Goal: Contribute content: Contribute content

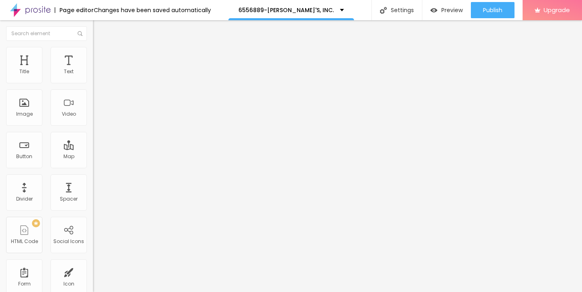
click at [93, 70] on span "Add image" at bounding box center [109, 66] width 33 height 7
click at [93, 47] on img at bounding box center [96, 50] width 7 height 7
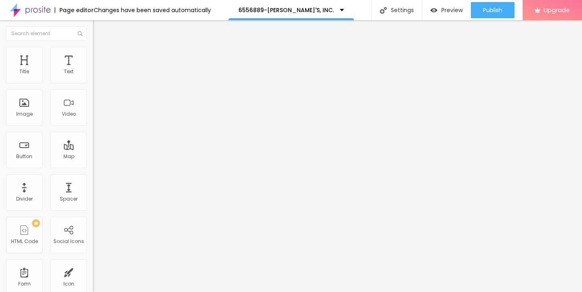
type input "95"
type input "80"
type input "75"
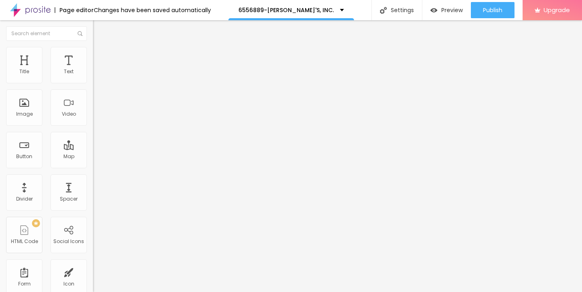
type input "75"
type input "65"
type input "50"
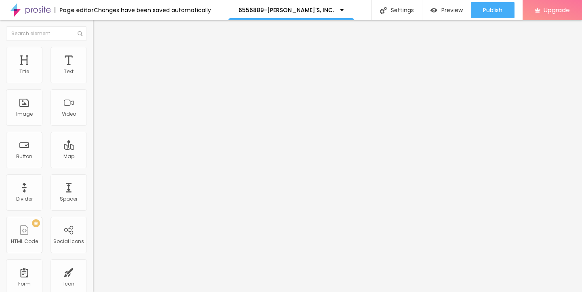
type input "40"
type input "35"
type input "30"
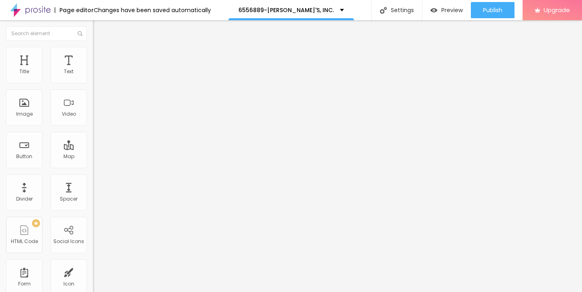
type input "30"
type input "25"
type input "20"
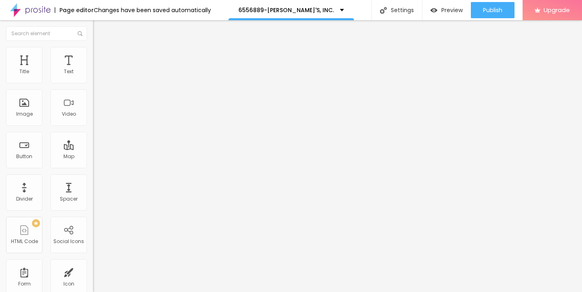
type input "15"
type input "10"
drag, startPoint x: 82, startPoint y: 85, endPoint x: 0, endPoint y: 85, distance: 81.3
type input "10"
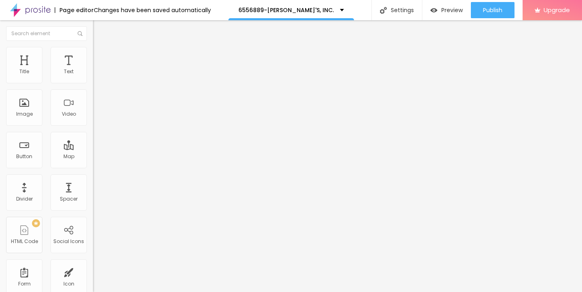
click at [93, 83] on input "range" at bounding box center [119, 79] width 52 height 6
click at [99, 29] on img "button" at bounding box center [102, 29] width 6 height 6
click at [93, 69] on button "Reset to default" at bounding box center [118, 64] width 51 height 9
click at [97, 74] on icon "button" at bounding box center [98, 72] width 3 height 3
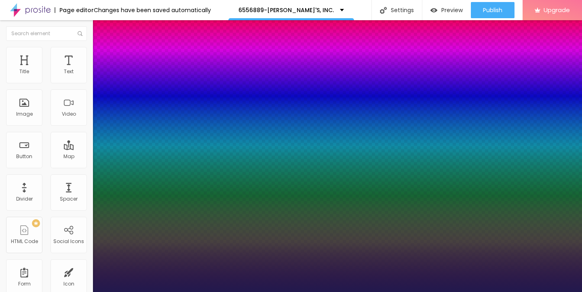
type input "1"
type input "15"
type input "1"
type input "16"
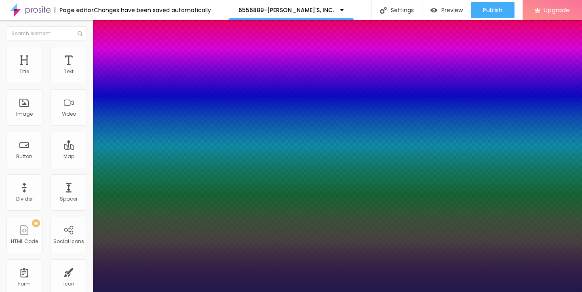
type input "16"
type input "1"
type input "17"
type input "1"
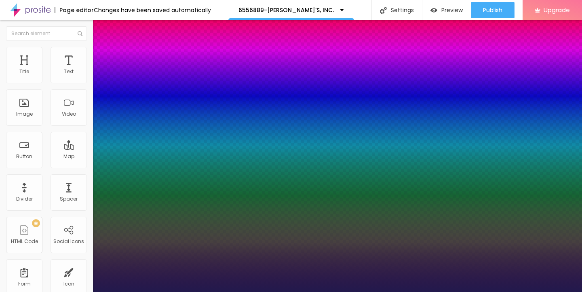
type input "18"
type input "1"
type input "19"
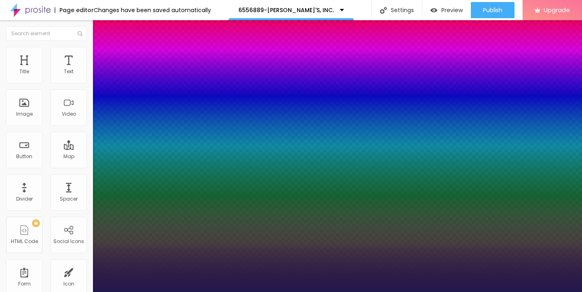
type input "1"
type input "20"
type input "1"
type input "21"
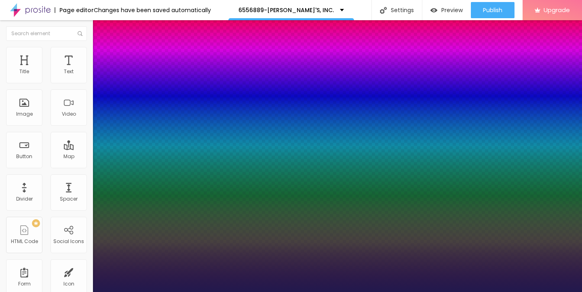
type input "21"
type input "1"
type input "22"
type input "1"
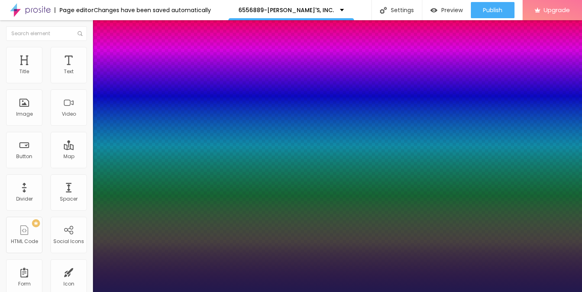
type input "23"
type input "1"
type input "24"
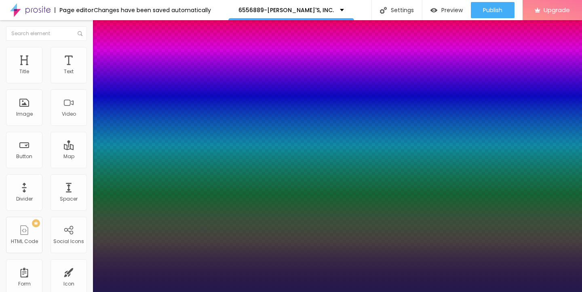
type input "1"
type input "25"
type input "1"
type input "26"
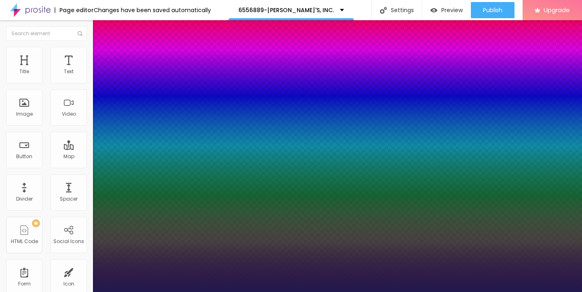
type input "26"
type input "1"
type input "27"
type input "1"
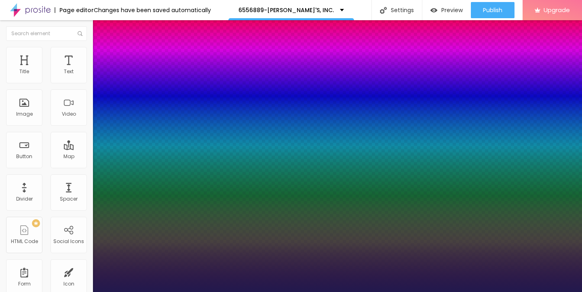
type input "28"
type input "1"
type input "29"
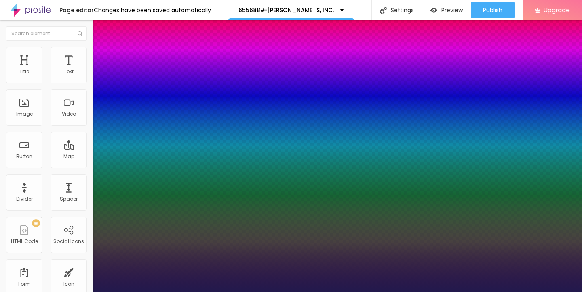
type input "1"
type input "31"
type input "1"
type input "30"
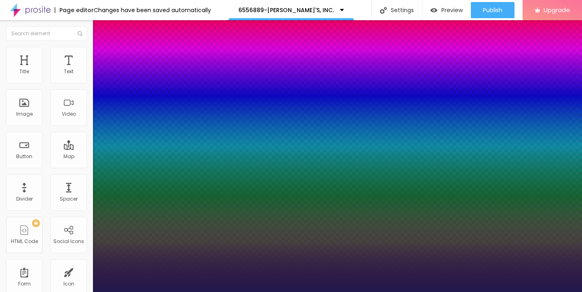
type input "30"
type input "1"
type input "29"
type input "1"
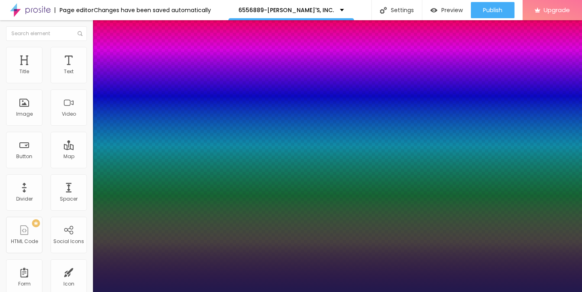
type input "28"
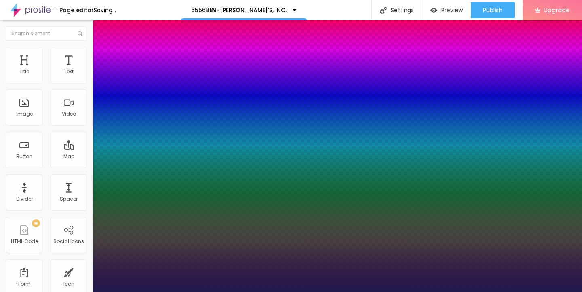
type input "1"
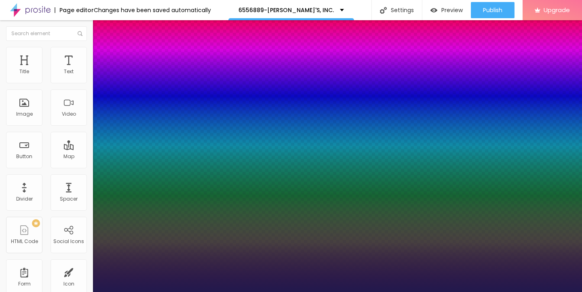
type input "27"
type input "1"
type input "26"
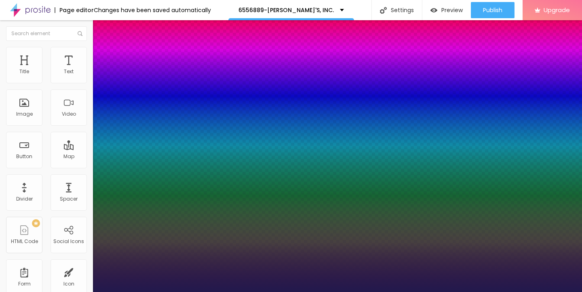
type input "1"
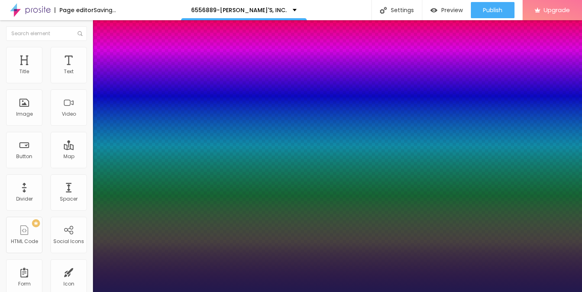
type input "25"
type input "1"
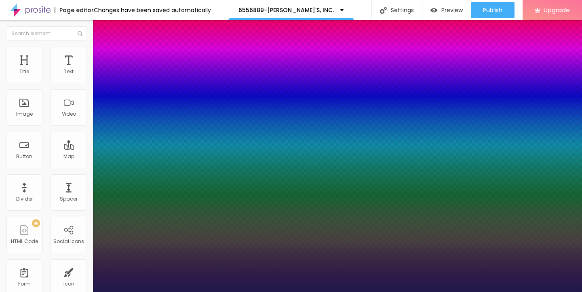
drag, startPoint x: 108, startPoint y: 136, endPoint x: 115, endPoint y: 136, distance: 6.5
type input "25"
click at [230, 292] on div at bounding box center [291, 292] width 582 height 0
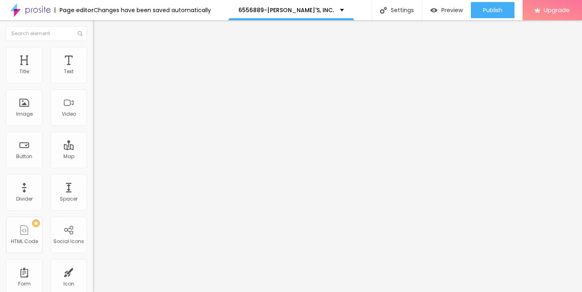
click at [99, 30] on img "button" at bounding box center [102, 29] width 6 height 6
click at [93, 76] on input "Click me" at bounding box center [141, 72] width 97 height 8
drag, startPoint x: 36, startPoint y: 91, endPoint x: 0, endPoint y: 90, distance: 36.0
click at [93, 90] on div "Text Click me Align Size Default Small Default Big Link URL https:// Open in ne…" at bounding box center [139, 122] width 93 height 118
paste input "→ VIEW DOCUMENT HERE"
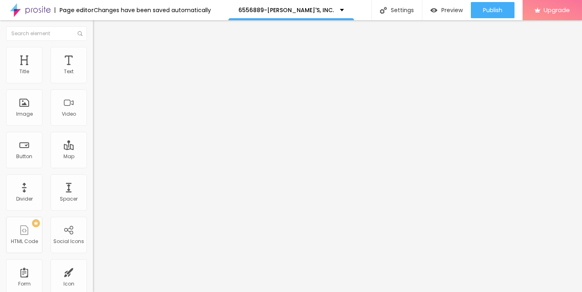
type input "→ VIEW DOCUMENT HERE"
click at [93, 167] on input "https://" at bounding box center [141, 163] width 97 height 8
drag, startPoint x: 37, startPoint y: 167, endPoint x: 4, endPoint y: 167, distance: 33.6
click at [93, 167] on div "Text → VIEW DOCUMENT HERE Align Size Default Small Default Big Link URL https:/…" at bounding box center [139, 122] width 93 height 118
paste input "[DOMAIN_NAME]"
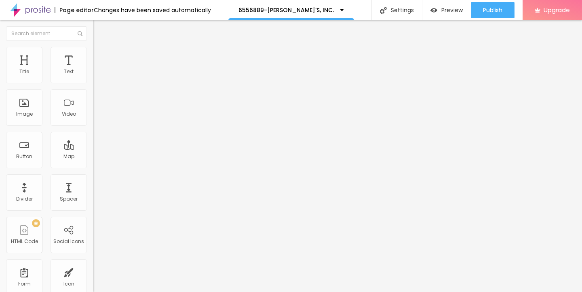
scroll to position [0, 1]
type input "[URL][DOMAIN_NAME]"
click at [93, 49] on img at bounding box center [96, 50] width 7 height 7
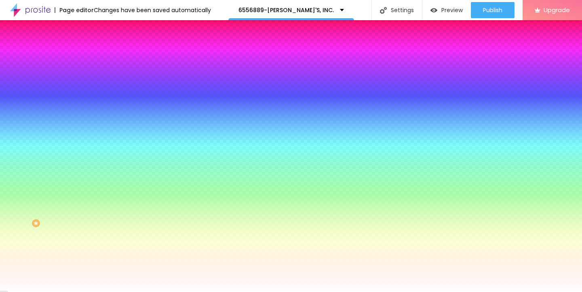
click at [93, 104] on button "button" at bounding box center [98, 103] width 11 height 8
type input "17"
type input "18"
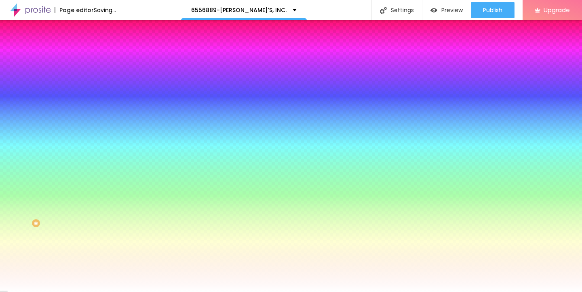
type input "19"
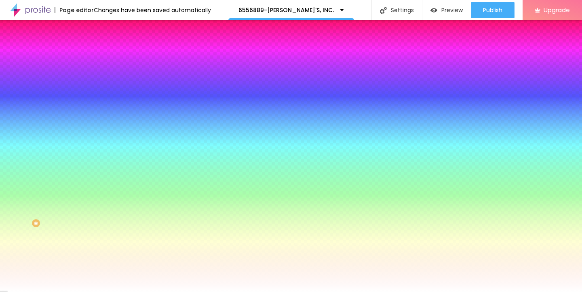
type input "20"
type input "21"
type input "22"
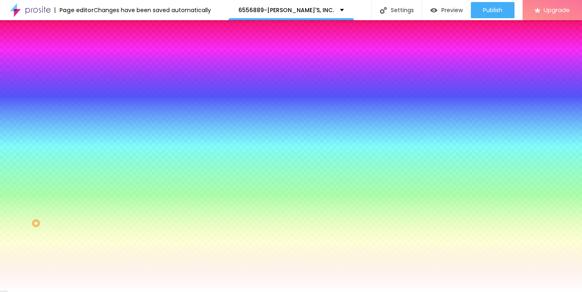
type input "22"
drag, startPoint x: 123, startPoint y: 154, endPoint x: 137, endPoint y: 156, distance: 15.1
type input "22"
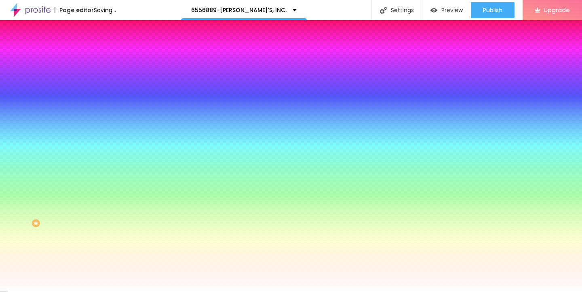
click at [252, 292] on div at bounding box center [291, 292] width 582 height 0
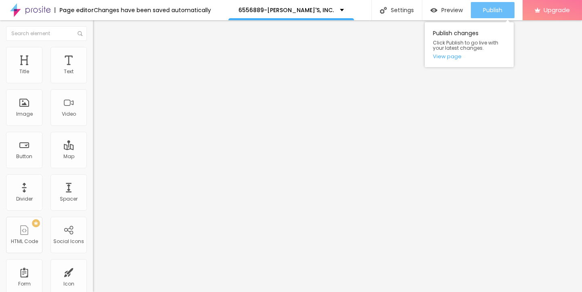
click at [487, 7] on span "Publish" at bounding box center [492, 10] width 19 height 6
